Goal: Navigation & Orientation: Go to known website

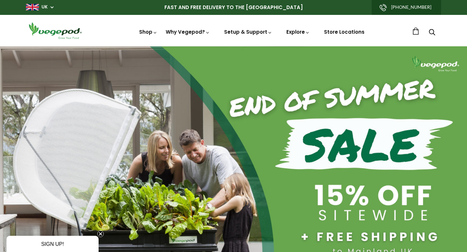
scroll to position [54, 0]
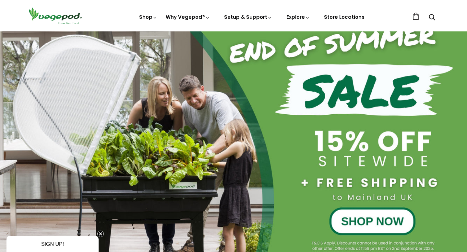
click at [356, 210] on div at bounding box center [233, 132] width 467 height 280
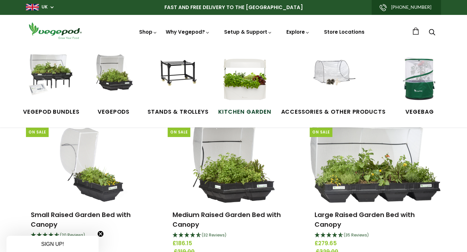
click at [235, 78] on img at bounding box center [245, 79] width 49 height 49
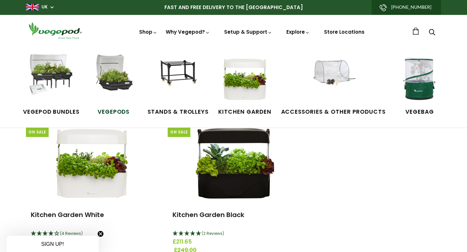
click at [113, 80] on img at bounding box center [113, 79] width 49 height 49
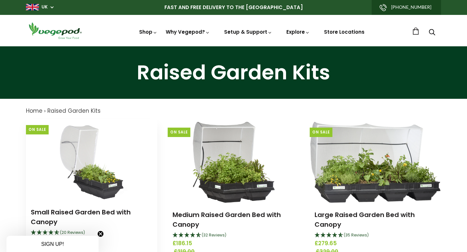
click at [80, 136] on img at bounding box center [91, 159] width 77 height 81
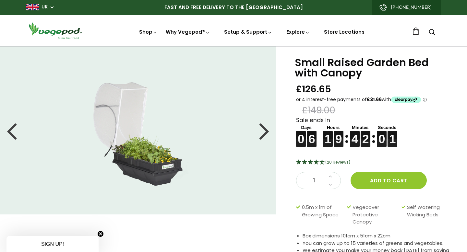
click at [66, 29] on img at bounding box center [55, 30] width 58 height 18
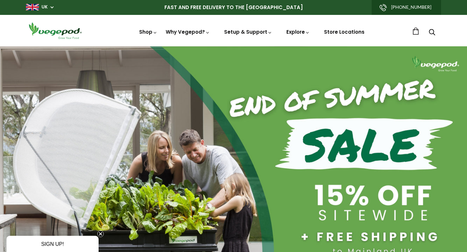
scroll to position [0, 111]
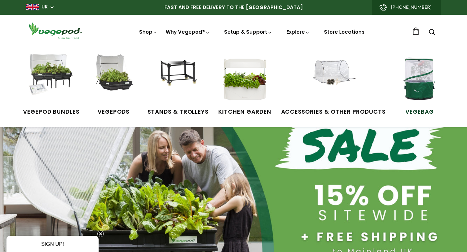
click at [402, 82] on img at bounding box center [420, 79] width 49 height 49
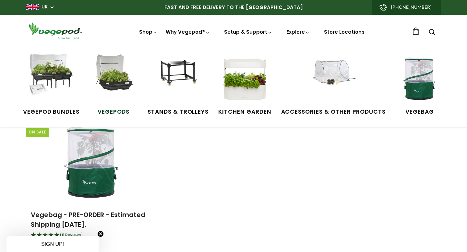
click at [119, 77] on img at bounding box center [113, 79] width 49 height 49
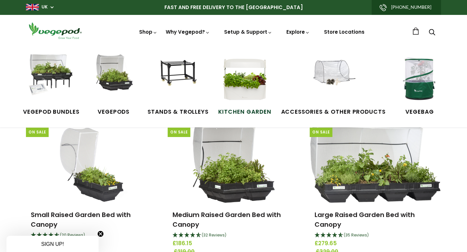
click at [245, 79] on img at bounding box center [245, 79] width 49 height 49
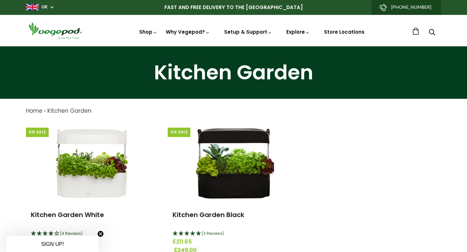
click at [50, 6] on span "UK" at bounding box center [40, 7] width 28 height 6
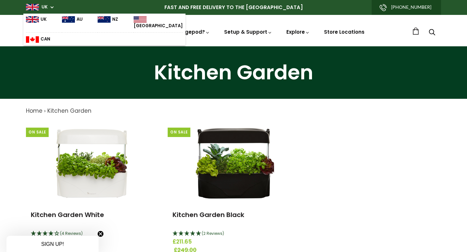
click at [73, 22] on link "AU" at bounding box center [72, 22] width 21 height 13
